Goal: Information Seeking & Learning: Learn about a topic

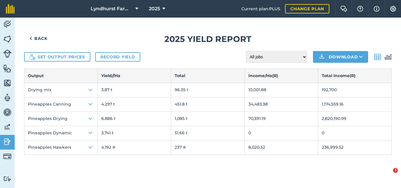
click at [9, 142] on img at bounding box center [7, 141] width 8 height 9
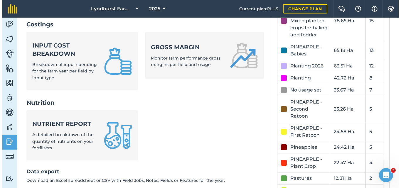
scroll to position [227, 0]
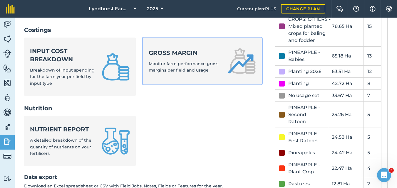
click at [174, 60] on div "Gross margin Monitor farm performance gross margins per field and usage" at bounding box center [185, 61] width 72 height 25
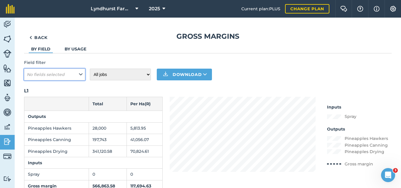
click at [81, 74] on icon at bounding box center [81, 74] width 4 height 6
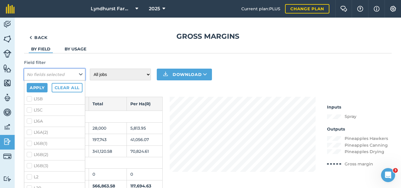
scroll to position [634, 0]
click at [29, 112] on label "L16A" at bounding box center [55, 115] width 56 height 6
click at [29, 112] on input "L16A" at bounding box center [29, 114] width 4 height 4
checkbox input "true"
click at [29, 123] on label "L16A(2)" at bounding box center [55, 126] width 56 height 6
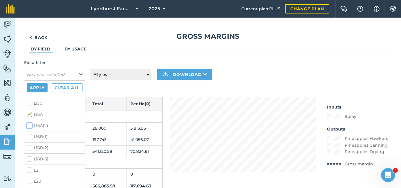
click at [29, 123] on input "L16A(2)" at bounding box center [29, 125] width 4 height 4
checkbox input "true"
click at [29, 134] on label "L16B(1)" at bounding box center [55, 137] width 56 height 6
click at [29, 134] on input "L16B(1)" at bounding box center [29, 136] width 4 height 4
checkbox input "true"
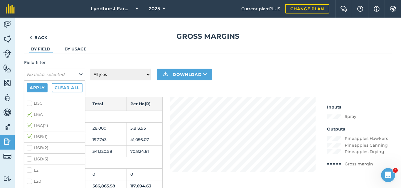
click at [29, 145] on label "L16B(2)" at bounding box center [55, 148] width 56 height 6
click at [29, 145] on input "L16B(2)" at bounding box center [29, 147] width 4 height 4
checkbox input "true"
click at [30, 156] on label "L16B(3)" at bounding box center [55, 159] width 56 height 6
click at [30, 156] on input "L16B(3)" at bounding box center [29, 158] width 4 height 4
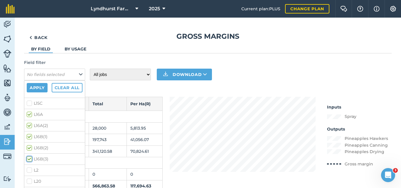
checkbox input "true"
click at [40, 87] on button "Apply" at bounding box center [37, 87] width 21 height 9
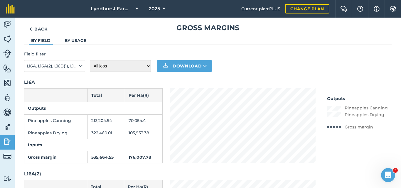
scroll to position [8, 0]
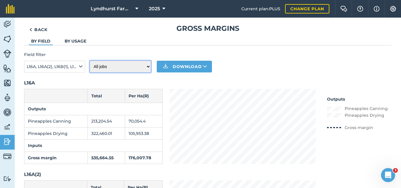
click at [147, 68] on select "All jobs Incomplete jobs Complete jobs" at bounding box center [120, 67] width 61 height 12
click at [164, 9] on icon at bounding box center [163, 8] width 3 height 7
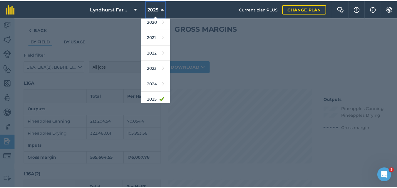
scroll to position [86, 0]
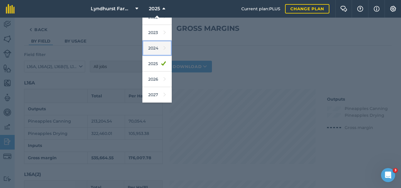
click at [156, 47] on link "2024" at bounding box center [156, 49] width 29 height 16
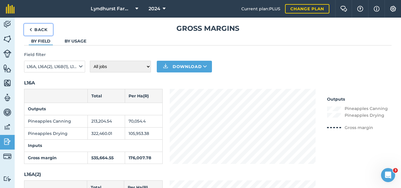
click at [38, 29] on link "Back" at bounding box center [38, 30] width 29 height 12
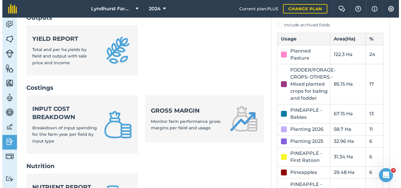
scroll to position [186, 0]
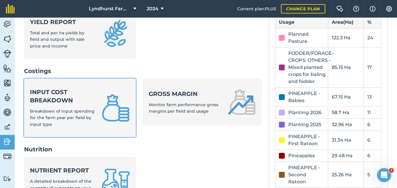
click at [66, 105] on strong "Input cost breakdown" at bounding box center [62, 96] width 65 height 16
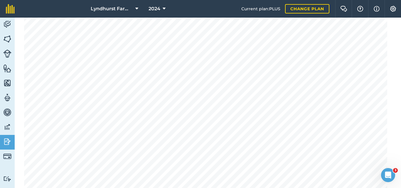
scroll to position [130, 0]
click at [165, 8] on icon at bounding box center [164, 8] width 3 height 7
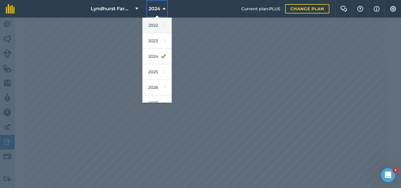
scroll to position [86, 0]
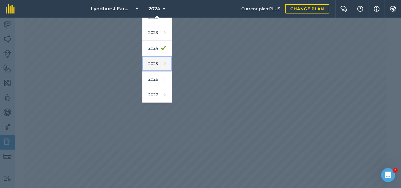
click at [157, 63] on link "2025" at bounding box center [156, 64] width 29 height 16
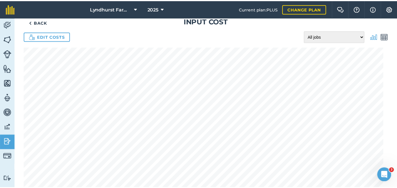
scroll to position [0, 0]
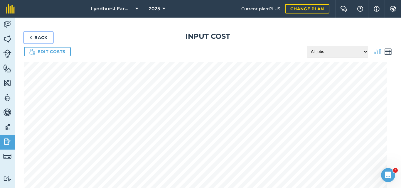
click at [38, 38] on link "Back" at bounding box center [38, 38] width 29 height 12
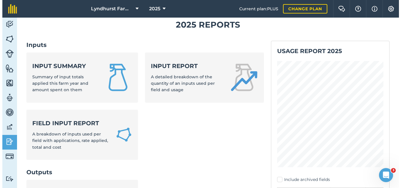
scroll to position [16, 0]
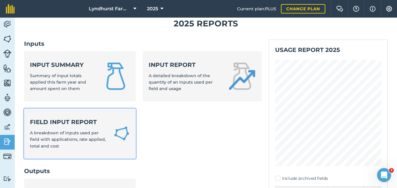
click at [82, 132] on span "A breakdown of inputs used per field with applications, rate applied, total and…" at bounding box center [68, 139] width 76 height 19
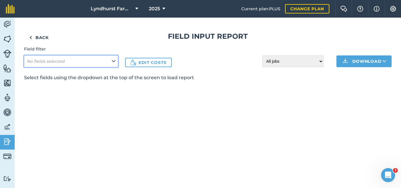
click at [115, 63] on icon at bounding box center [114, 61] width 4 height 6
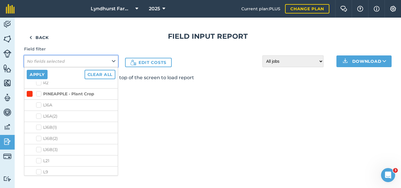
scroll to position [920, 0]
click at [38, 107] on label "L16A" at bounding box center [75, 106] width 79 height 6
click at [38, 107] on input "L16A" at bounding box center [38, 105] width 4 height 4
checkbox input "true"
click at [38, 119] on label "L16A(2)" at bounding box center [75, 117] width 79 height 6
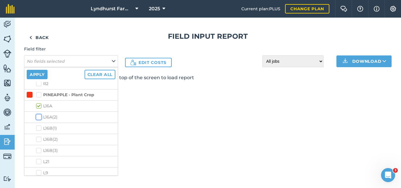
click at [38, 118] on input "L16A(2)" at bounding box center [38, 116] width 4 height 4
checkbox input "true"
click at [38, 128] on label "L16B(1)" at bounding box center [75, 128] width 79 height 6
click at [38, 128] on input "L16B(1)" at bounding box center [38, 127] width 4 height 4
checkbox input "true"
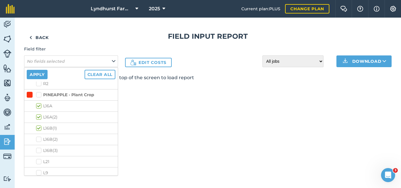
click at [38, 140] on label "L16B(2)" at bounding box center [75, 140] width 79 height 6
click at [38, 140] on input "L16B(2)" at bounding box center [38, 139] width 4 height 4
checkbox input "true"
click at [38, 152] on label "L16B(3)" at bounding box center [75, 151] width 79 height 6
click at [38, 152] on input "L16B(3)" at bounding box center [38, 150] width 4 height 4
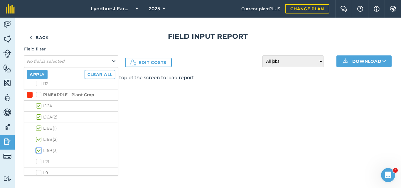
checkbox input "true"
click at [42, 75] on button "Apply" at bounding box center [37, 74] width 21 height 9
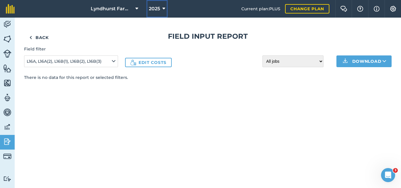
click at [166, 11] on button "2025" at bounding box center [157, 9] width 21 height 18
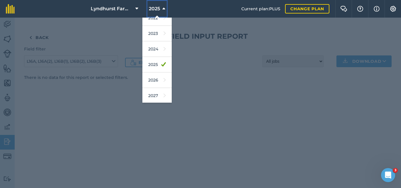
scroll to position [86, 0]
click at [157, 43] on link "2024" at bounding box center [156, 49] width 29 height 16
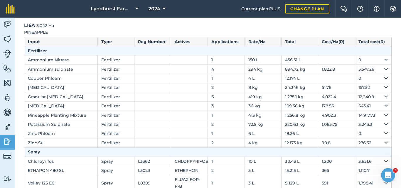
scroll to position [52, 0]
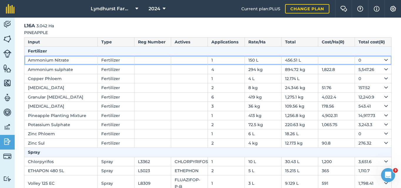
click at [384, 60] on icon at bounding box center [386, 60] width 4 height 6
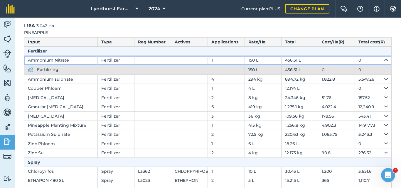
click at [384, 60] on icon at bounding box center [386, 60] width 4 height 6
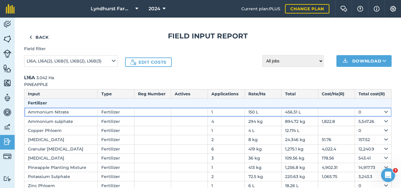
scroll to position [0, 0]
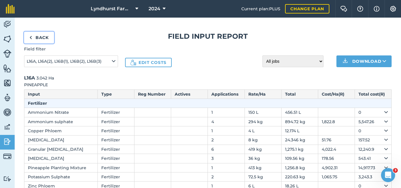
click at [43, 36] on link "Back" at bounding box center [39, 38] width 30 height 12
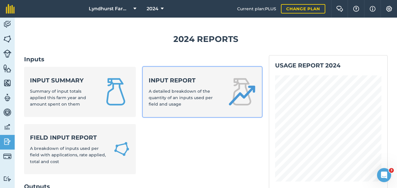
click at [172, 95] on span "A detailed breakdown of the quantity of an inputs used per field and usage" at bounding box center [181, 98] width 64 height 19
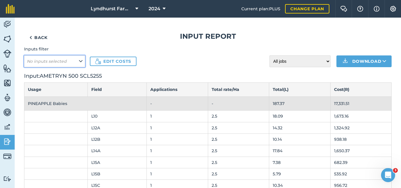
click at [82, 64] on icon at bounding box center [81, 61] width 4 height 6
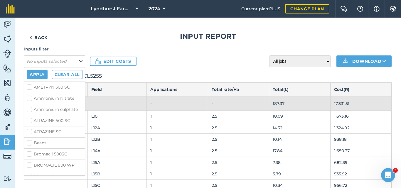
click at [160, 66] on div "Inputs filter No inputs selected Apply Clear all AMETRYN 500 SC Ammonium Nitrat…" at bounding box center [208, 56] width 368 height 21
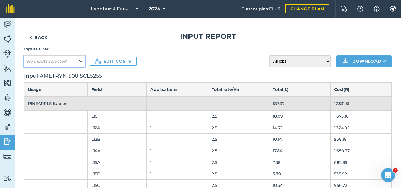
click at [81, 64] on icon at bounding box center [81, 61] width 4 height 6
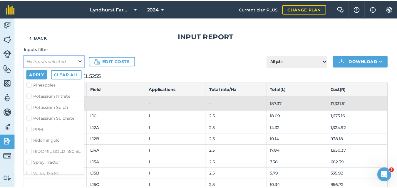
scroll to position [243, 0]
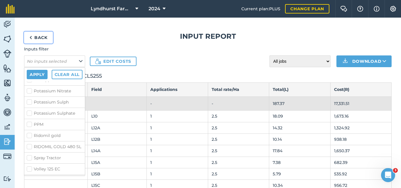
click at [38, 37] on link "Back" at bounding box center [38, 38] width 29 height 12
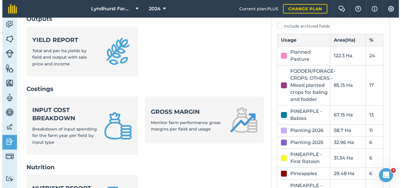
scroll to position [168, 0]
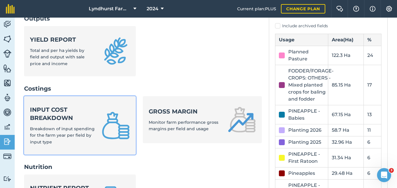
click at [80, 118] on strong "Input cost breakdown" at bounding box center [62, 114] width 65 height 16
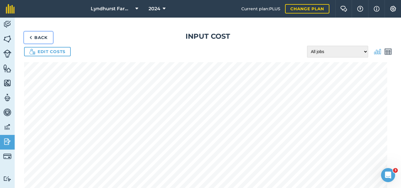
click at [40, 36] on link "Back" at bounding box center [38, 38] width 29 height 12
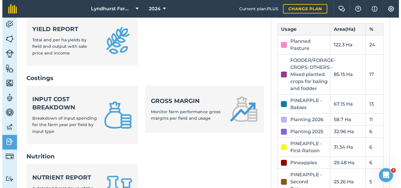
scroll to position [184, 0]
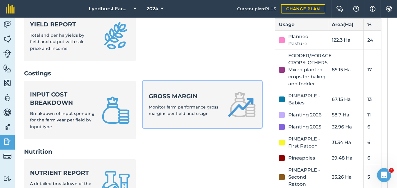
click at [191, 101] on div "Gross margin Monitor farm performance gross margins per field and usage" at bounding box center [185, 104] width 72 height 25
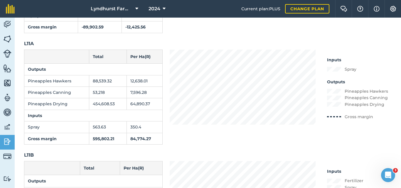
scroll to position [408, 0]
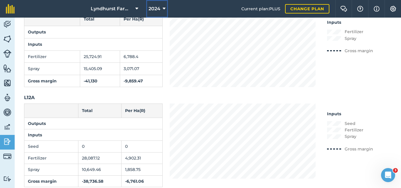
click at [162, 5] on button "2024" at bounding box center [157, 9] width 22 height 18
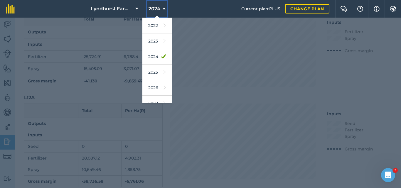
scroll to position [86, 0]
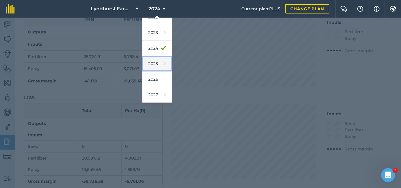
click at [153, 60] on link "2025" at bounding box center [156, 64] width 29 height 16
click at [153, 60] on td "6,788.4" at bounding box center [141, 57] width 43 height 12
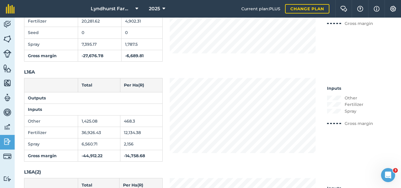
scroll to position [1349, 0]
